Goal: Register for event/course

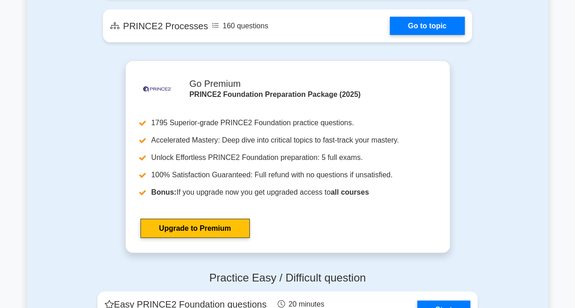
scroll to position [1144, 0]
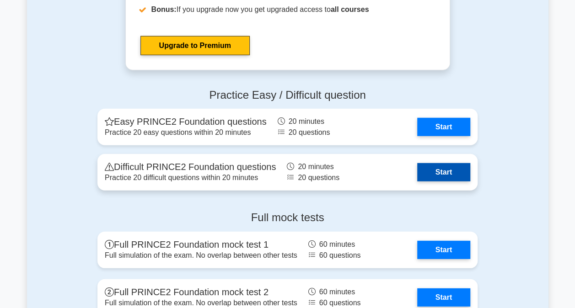
click at [434, 173] on link "Start" at bounding box center [443, 172] width 53 height 18
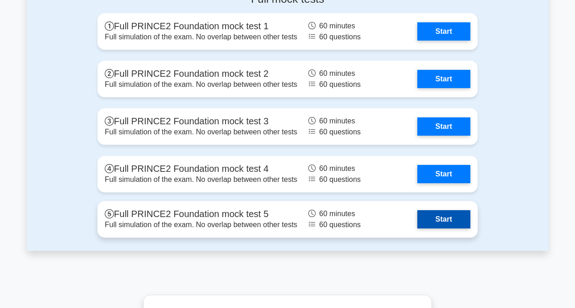
scroll to position [1281, 0]
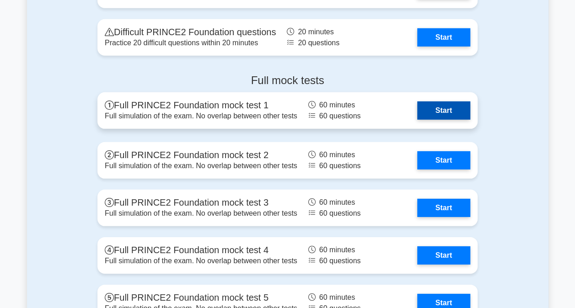
click at [440, 105] on link "Start" at bounding box center [443, 111] width 53 height 18
